Goal: Communication & Community: Participate in discussion

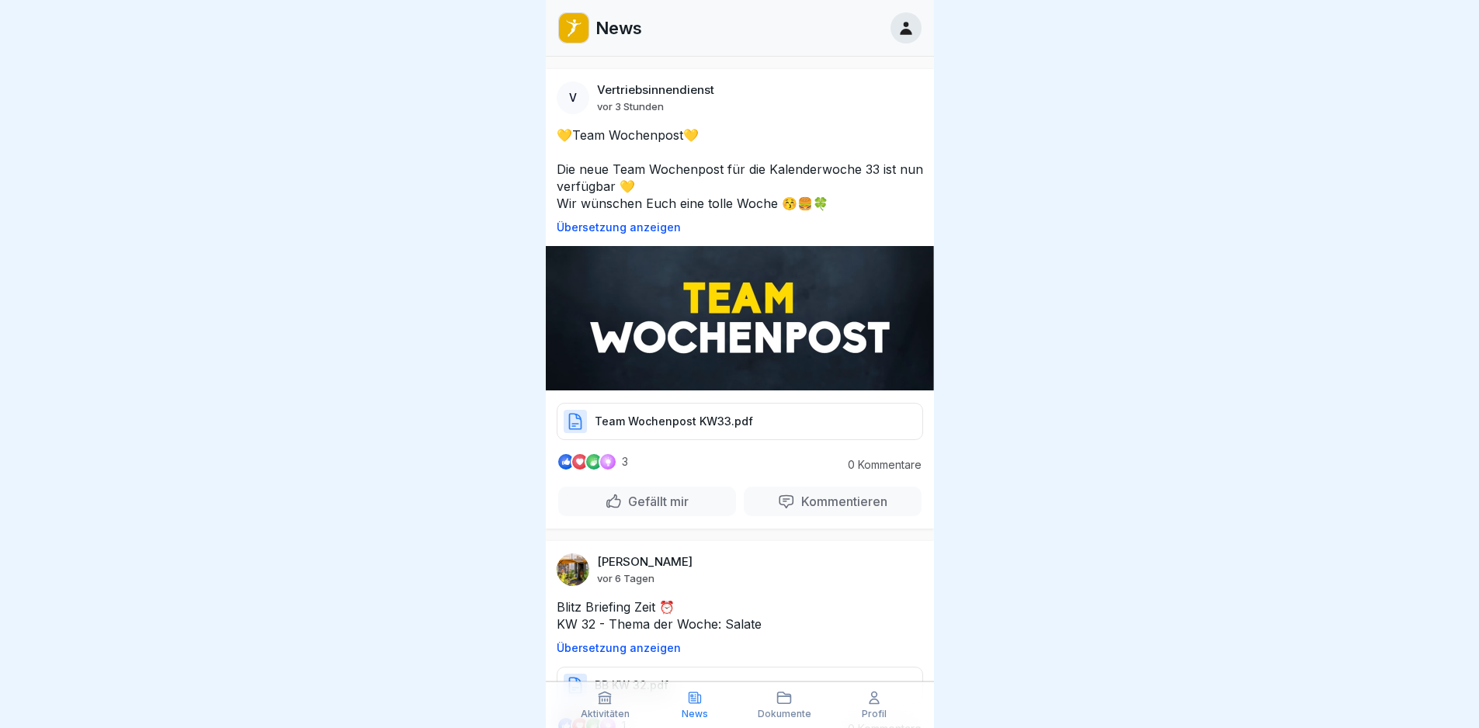
click at [683, 403] on div "Team Wochenpost KW33.pdf" at bounding box center [740, 421] width 366 height 37
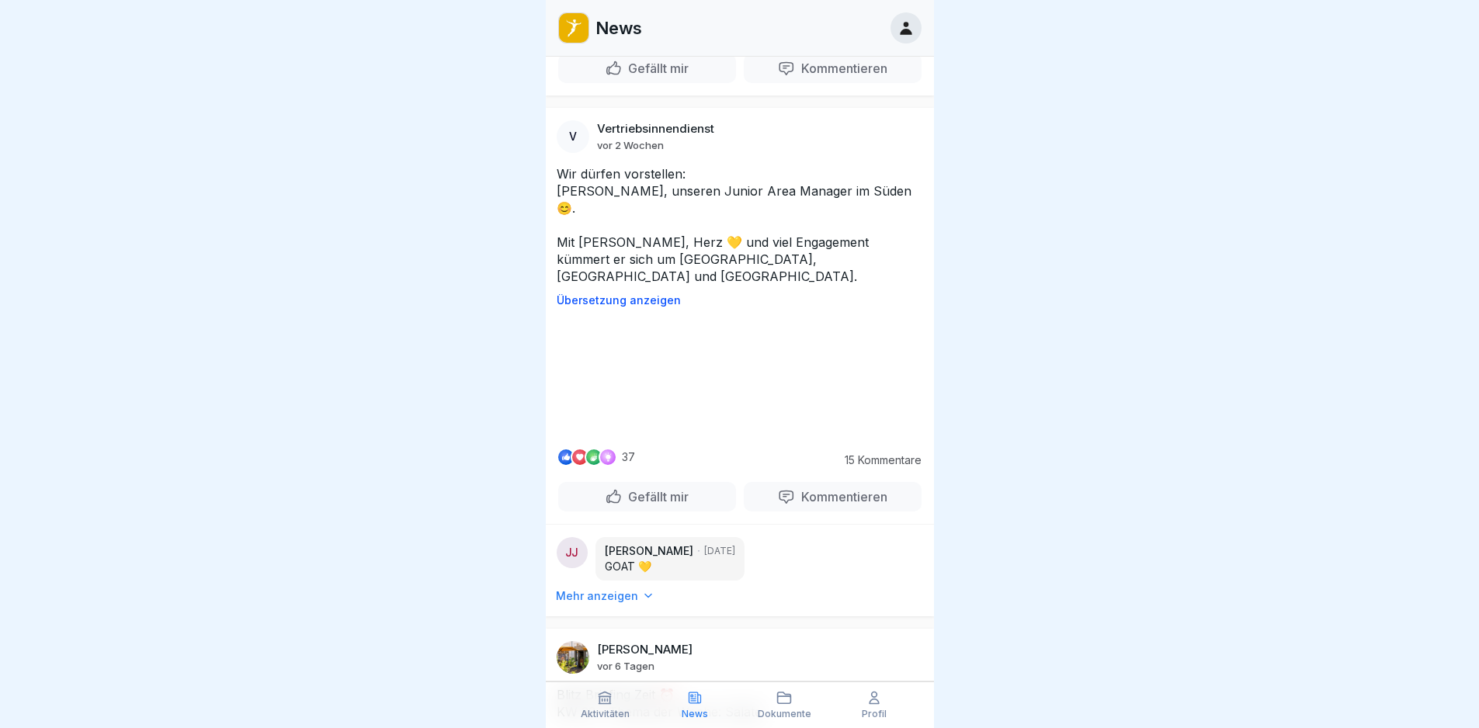
scroll to position [1165, 0]
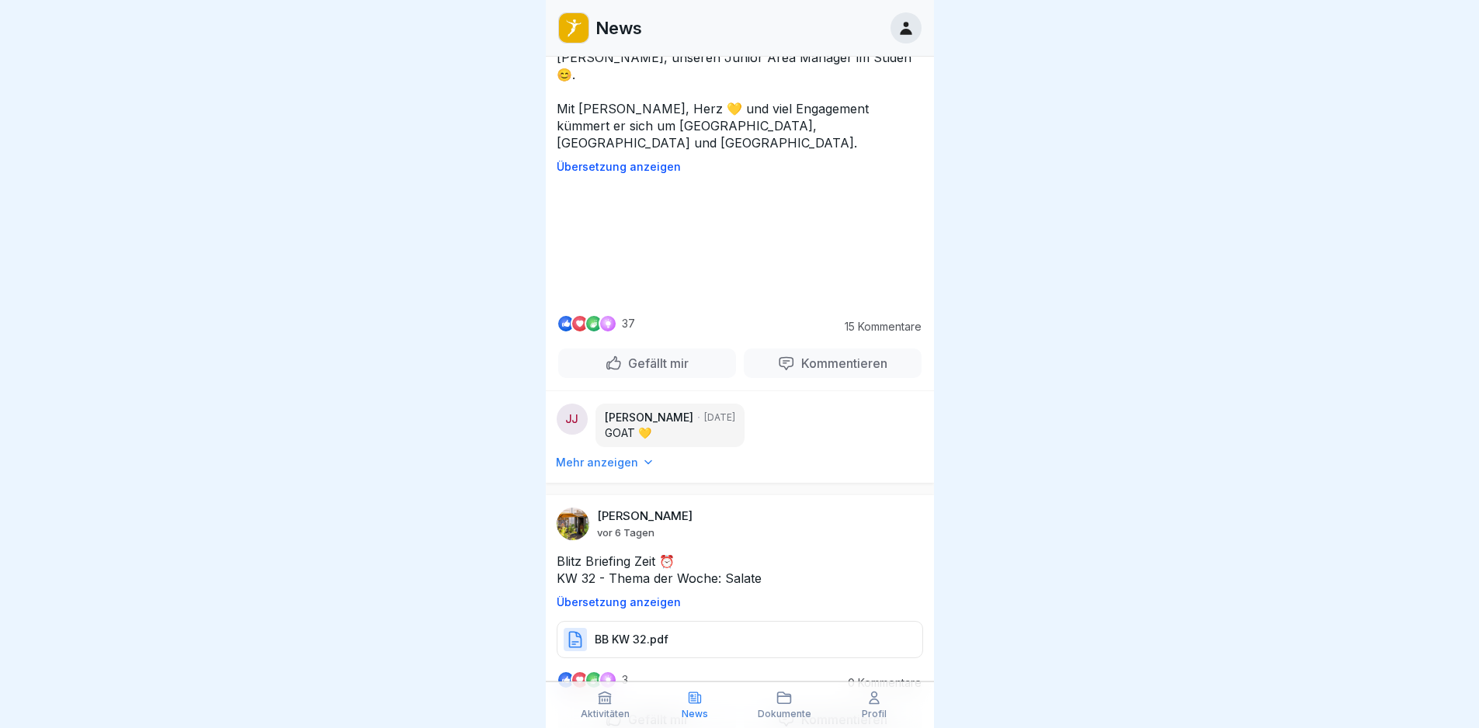
click at [717, 302] on video at bounding box center [740, 244] width 233 height 116
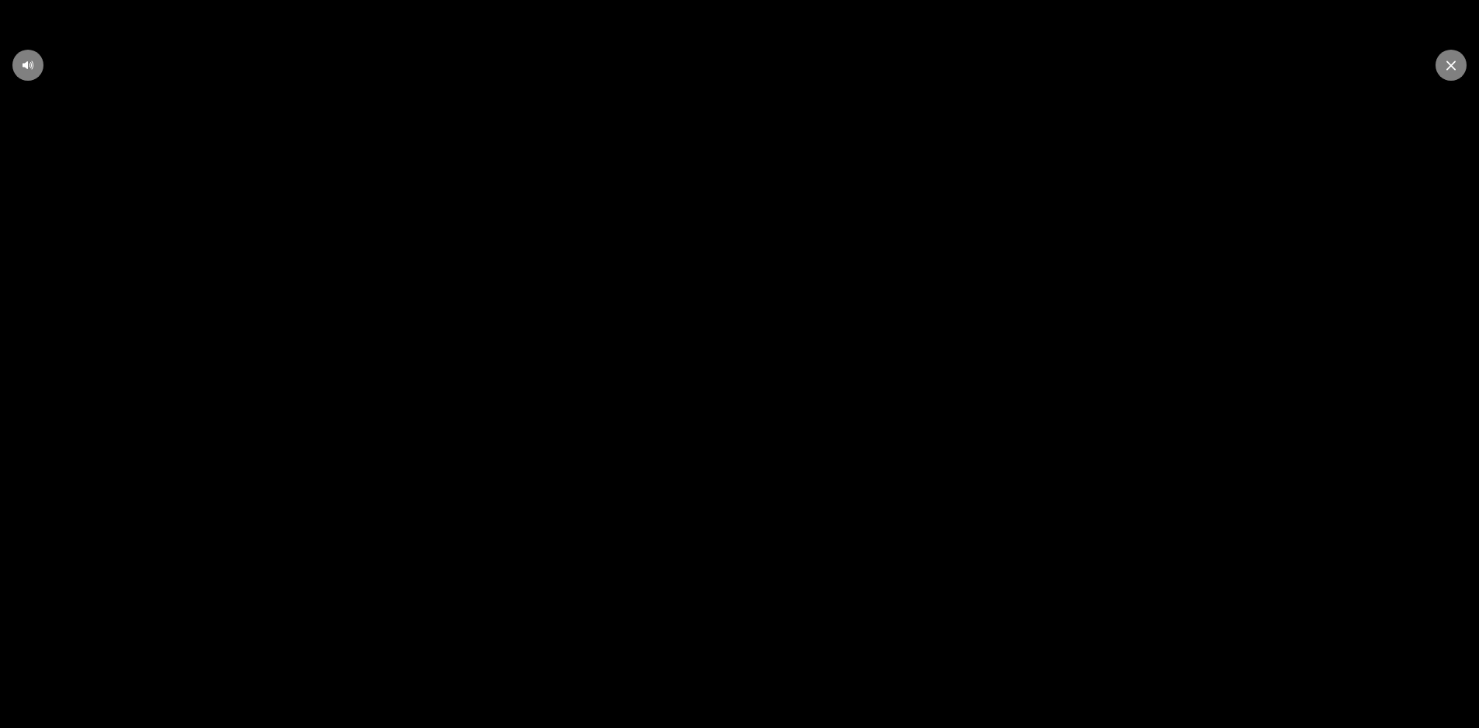
click at [1450, 59] on div at bounding box center [1451, 65] width 31 height 31
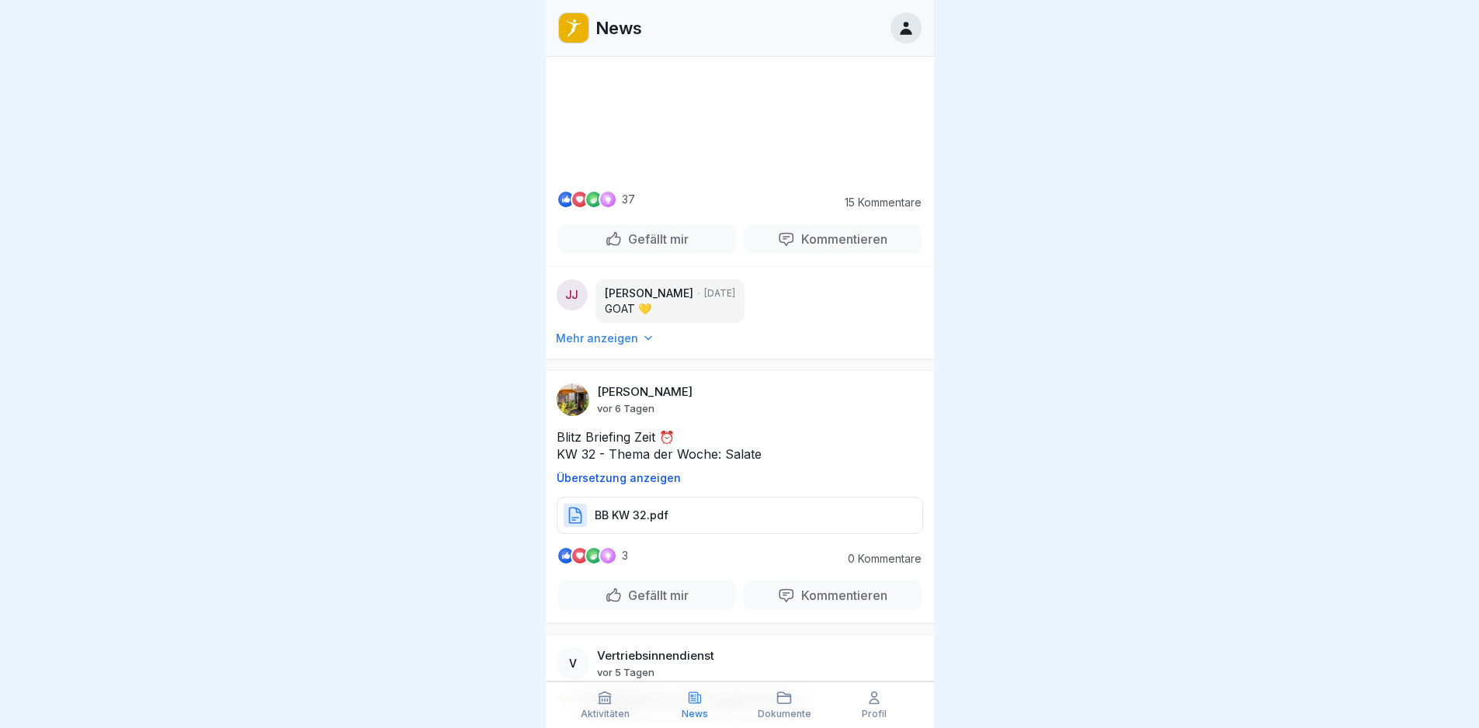
scroll to position [1475, 0]
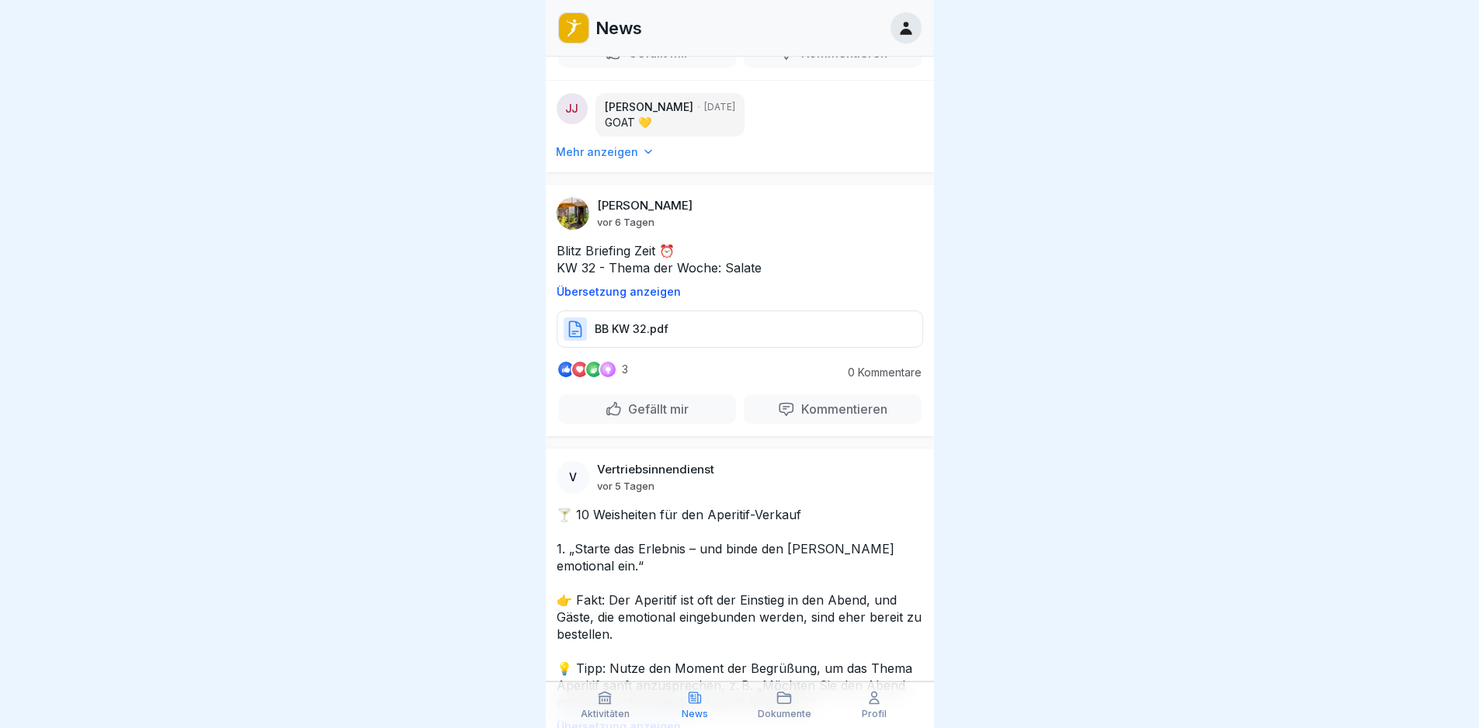
click at [881, 23] on p "15 Kommentare" at bounding box center [878, 16] width 85 height 12
click at [832, 61] on p "Kommentieren" at bounding box center [841, 53] width 92 height 16
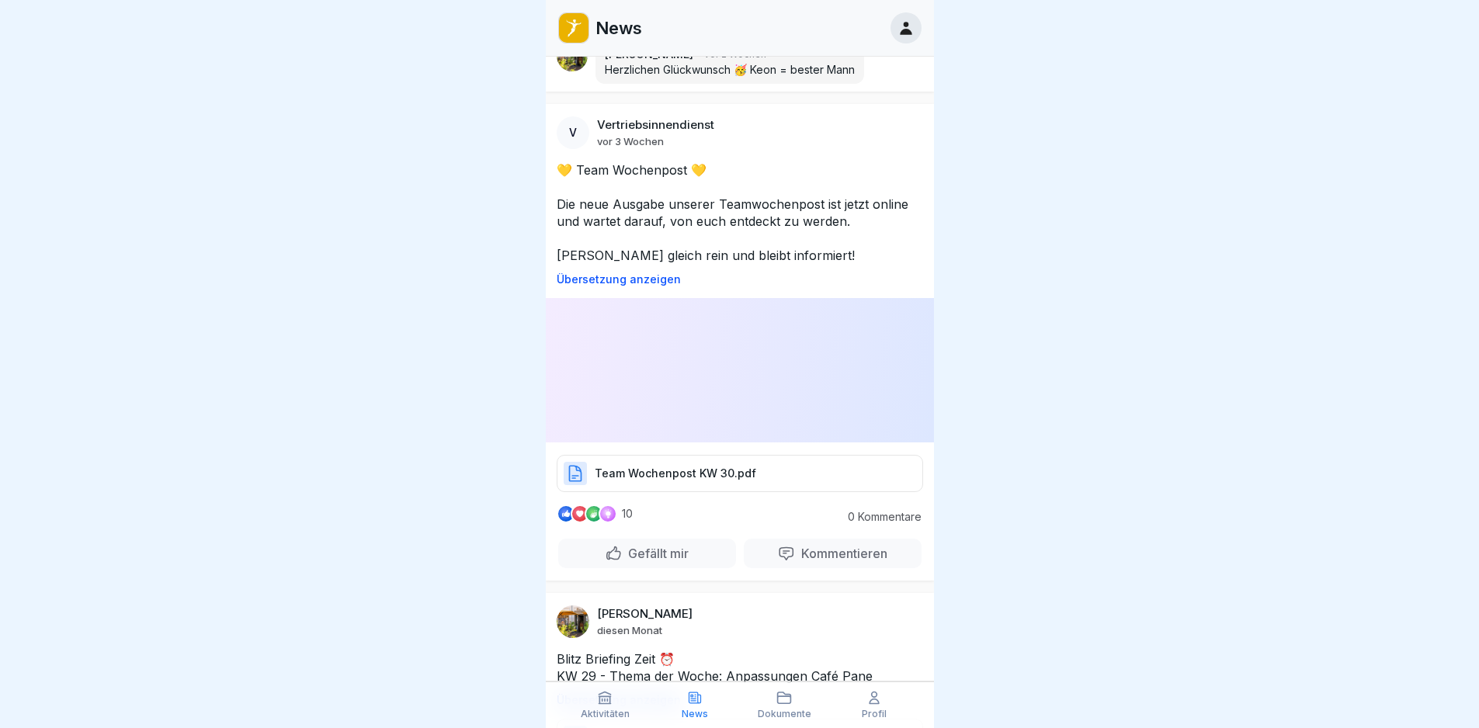
scroll to position [18961, 0]
